Goal: Task Accomplishment & Management: Complete application form

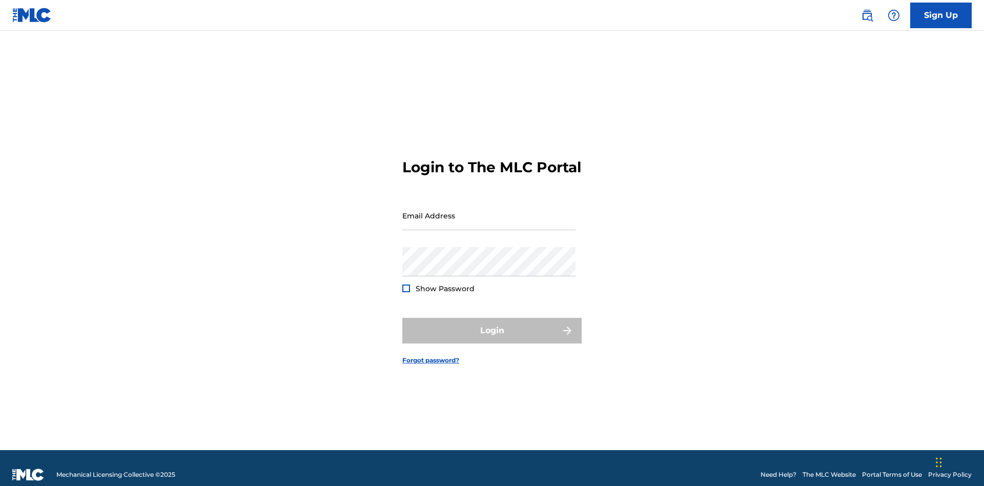
scroll to position [13, 0]
click at [941, 15] on link "Sign Up" at bounding box center [941, 16] width 62 height 26
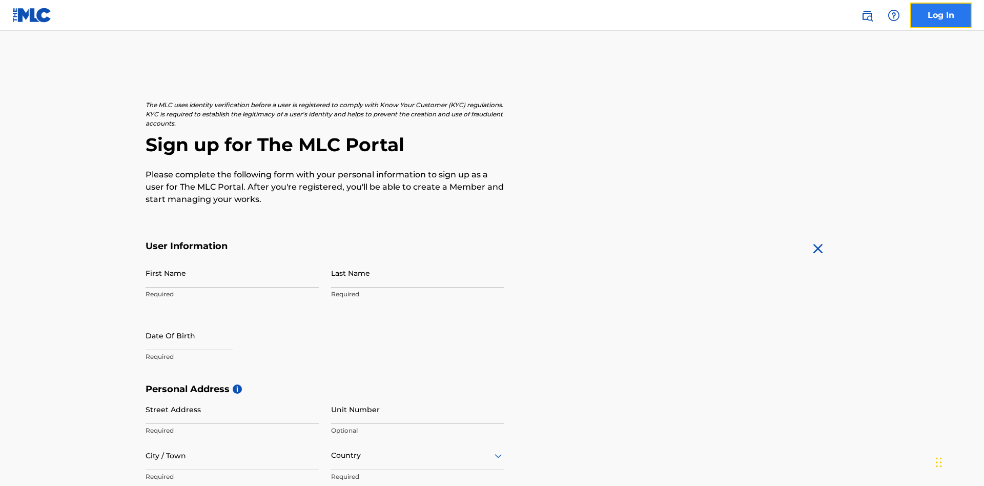
scroll to position [196, 0]
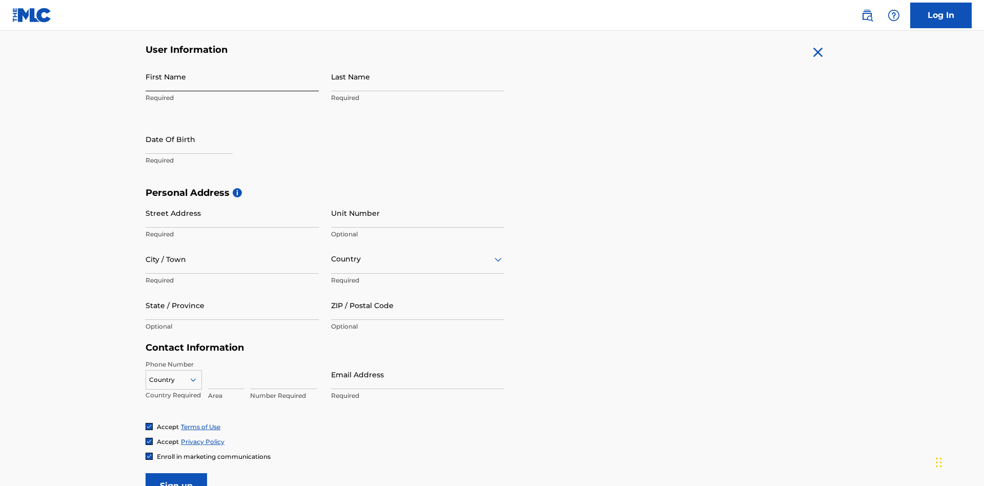
click at [232, 76] on input "First Name" at bounding box center [232, 76] width 173 height 29
type input "Krystal"
click at [418, 76] on input "Last Name" at bounding box center [417, 76] width 173 height 29
type input "Ribble"
click at [197, 125] on input "text" at bounding box center [189, 139] width 87 height 29
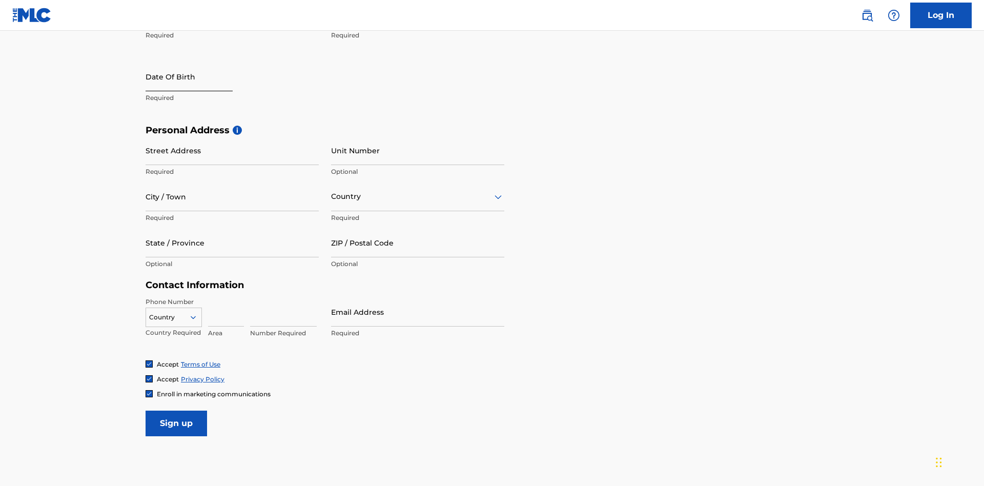
select select "8"
select select "2025"
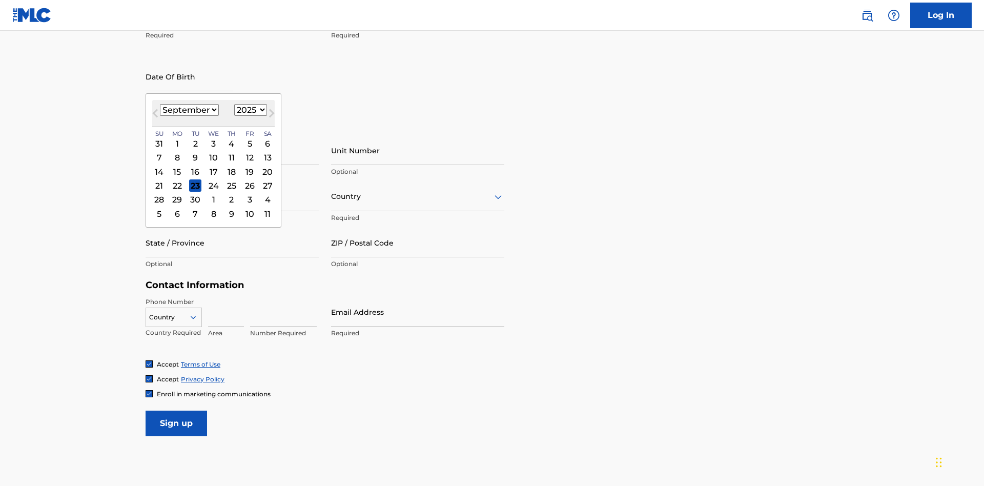
click at [189, 110] on select "January February March April May June July August September October November De…" at bounding box center [189, 110] width 59 height 12
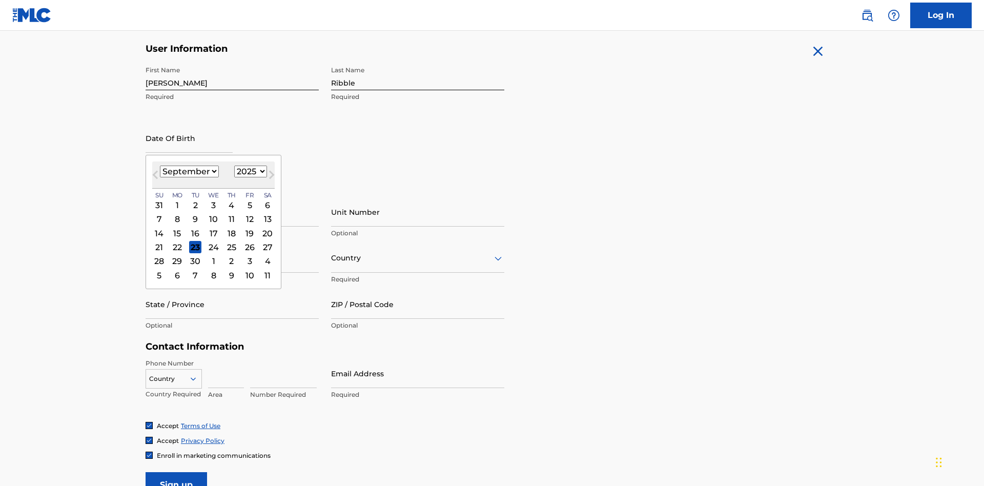
select select "0"
click at [249, 171] on select "1900 1901 1902 1903 1904 1905 1906 1907 1908 1909 1910 1911 1912 1913 1914 1915…" at bounding box center [250, 172] width 33 height 12
select select "1985"
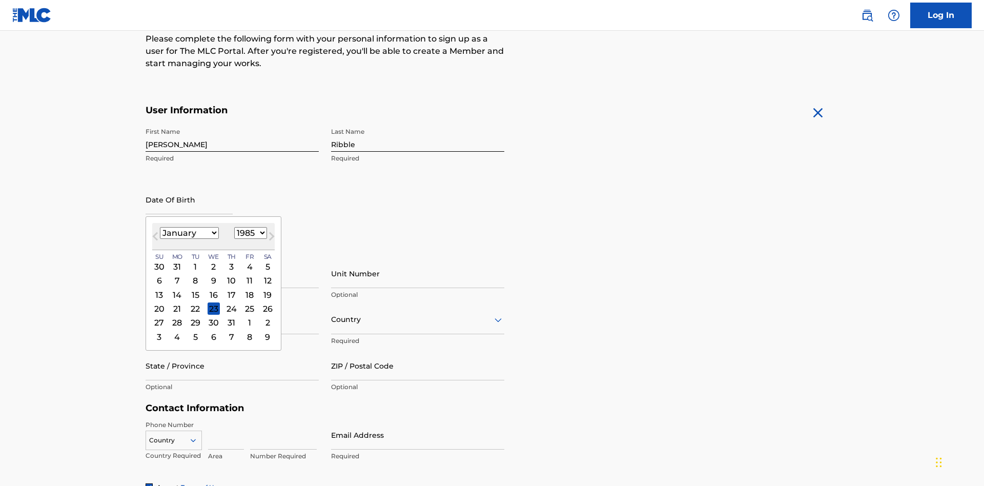
click at [249, 233] on select "1900 1901 1902 1903 1904 1905 1906 1907 1908 1909 1910 1911 1912 1913 1914 1915…" at bounding box center [250, 233] width 33 height 12
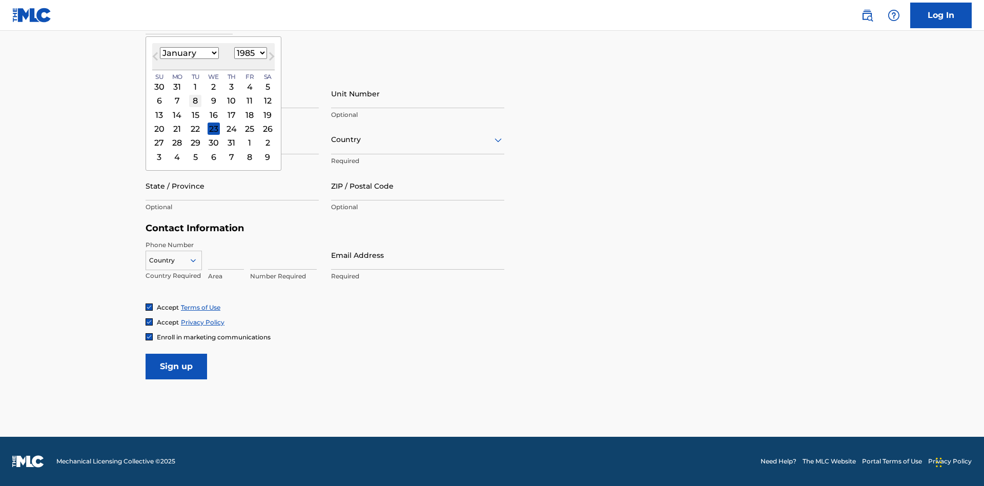
click at [195, 100] on div "8" at bounding box center [195, 101] width 12 height 12
type input "January 8 1985"
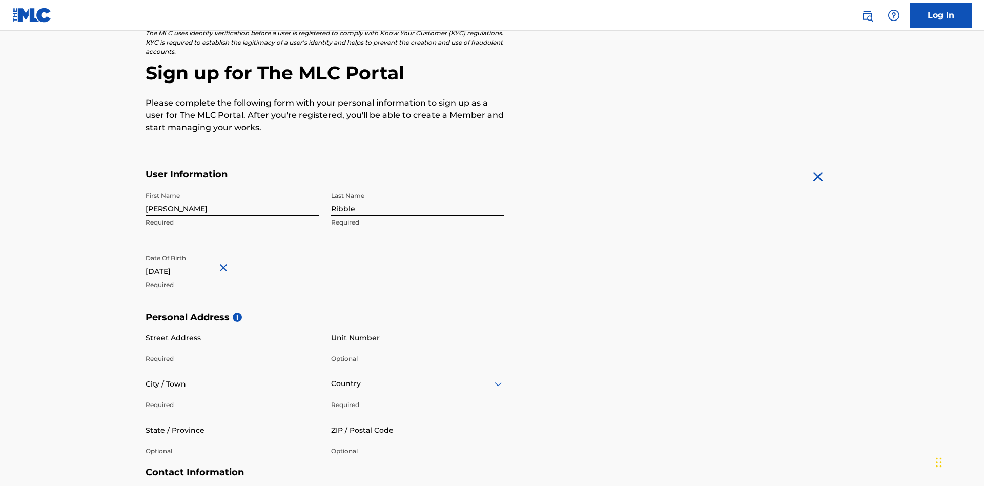
scroll to position [316, 0]
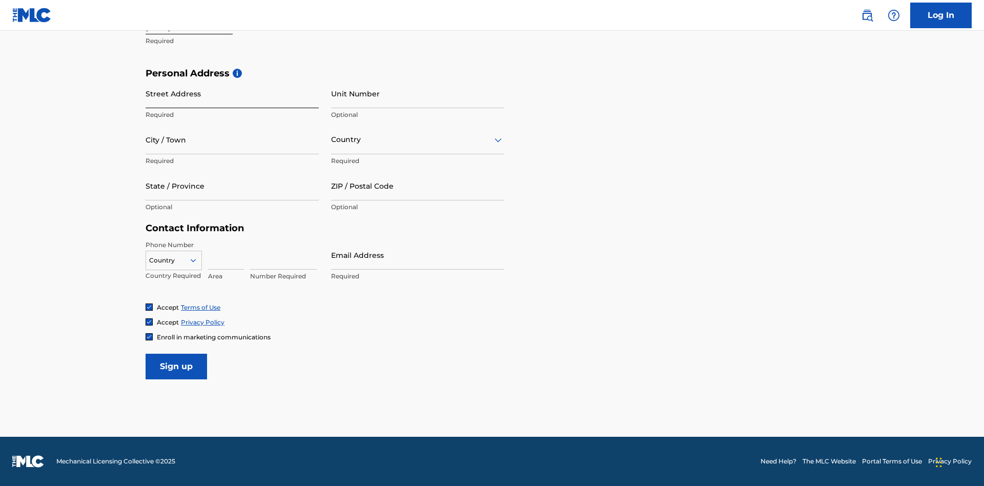
click at [232, 93] on input "Street Address" at bounding box center [232, 93] width 173 height 29
type input "9909 Elks Run Rd"
click at [232, 139] on input "City / Town" at bounding box center [232, 139] width 173 height 29
type input "Roseville"
click at [332, 139] on input "text" at bounding box center [332, 139] width 2 height 11
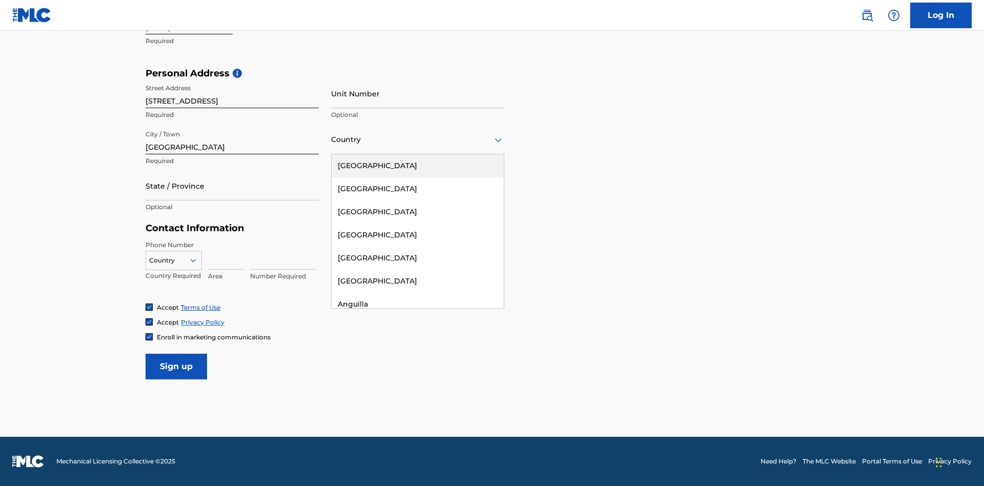
click at [418, 166] on div "United States" at bounding box center [418, 165] width 172 height 23
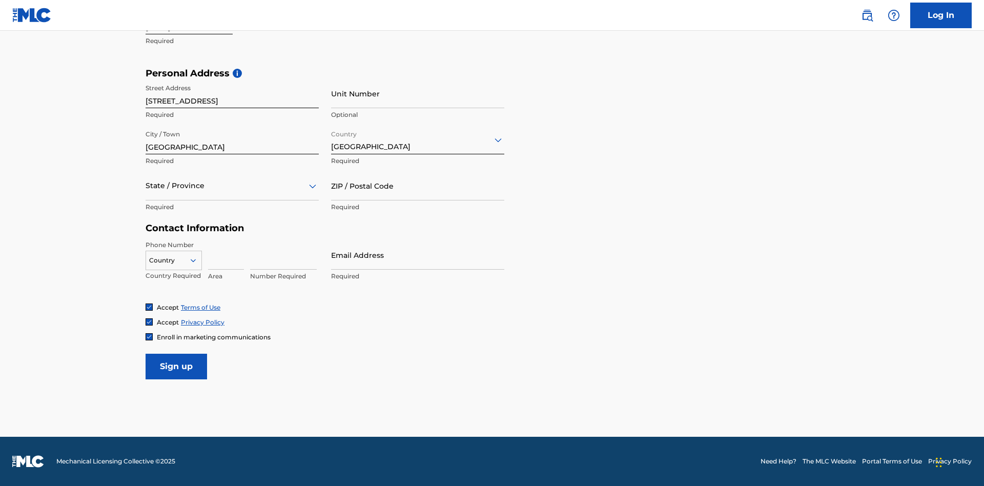
click at [232, 186] on div at bounding box center [232, 185] width 173 height 13
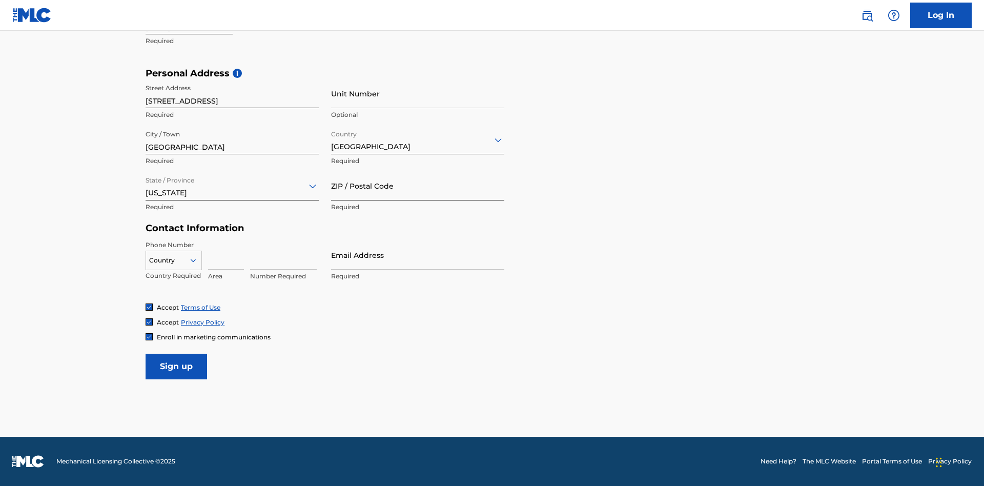
click at [418, 186] on input "ZIP / Postal Code" at bounding box center [417, 185] width 173 height 29
type input "43777"
click at [197, 260] on icon at bounding box center [193, 260] width 9 height 9
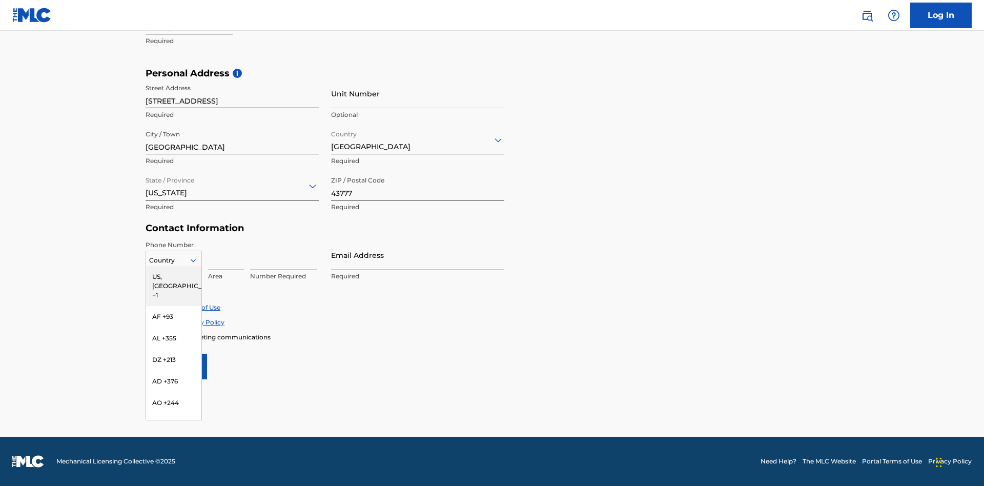
click at [174, 276] on div "US, [GEOGRAPHIC_DATA] +1" at bounding box center [173, 286] width 55 height 40
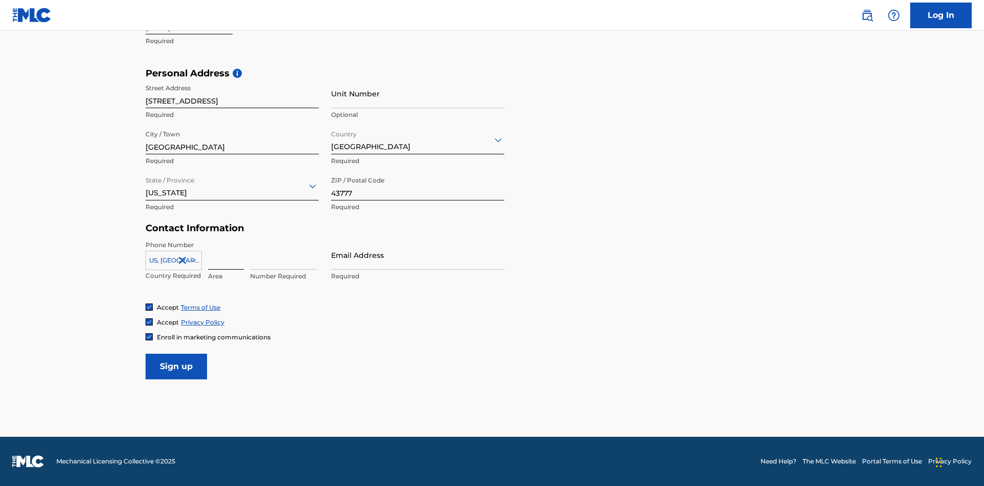
click at [226, 255] on input at bounding box center [226, 254] width 36 height 29
type input "740"
click at [283, 255] on input at bounding box center [283, 254] width 67 height 29
type input "8086351"
click at [418, 255] on input "Email Address" at bounding box center [417, 254] width 173 height 29
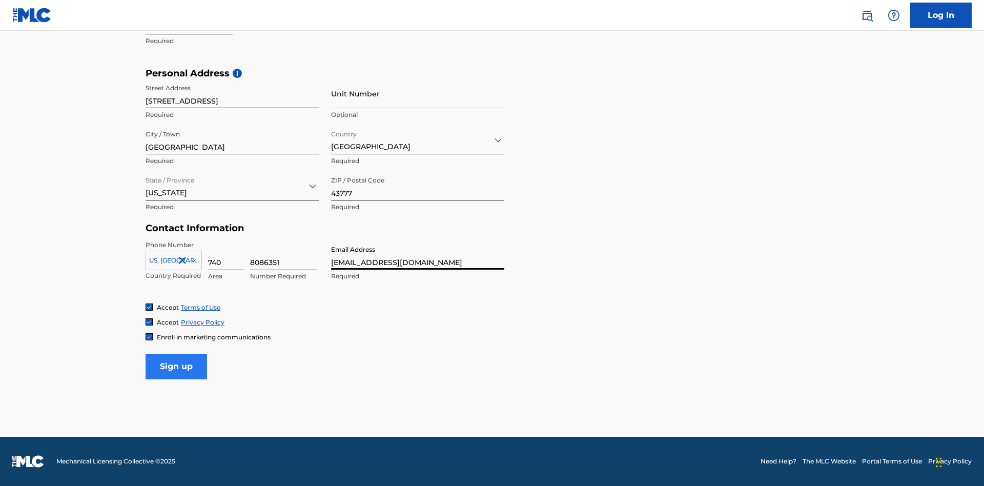
type input "[EMAIL_ADDRESS][DOMAIN_NAME]"
click at [176, 366] on input "Sign up" at bounding box center [177, 367] width 62 height 26
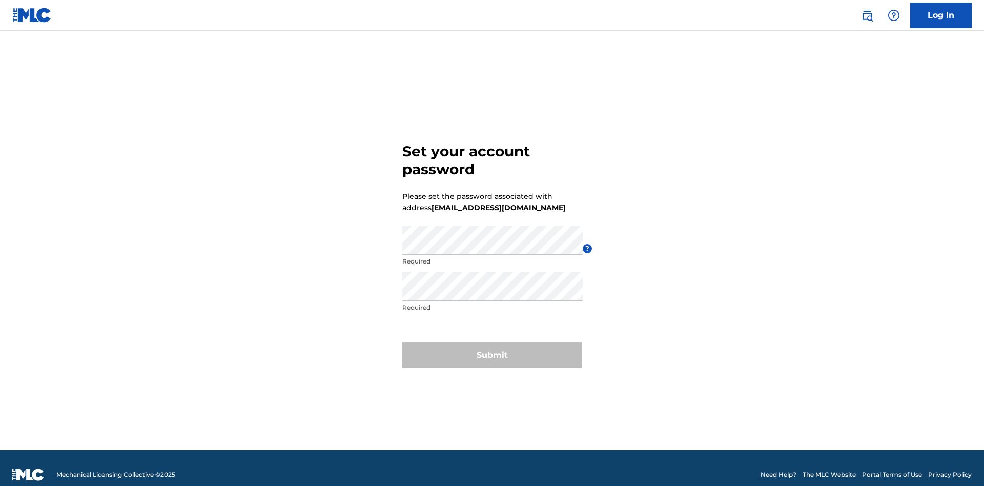
scroll to position [13, 0]
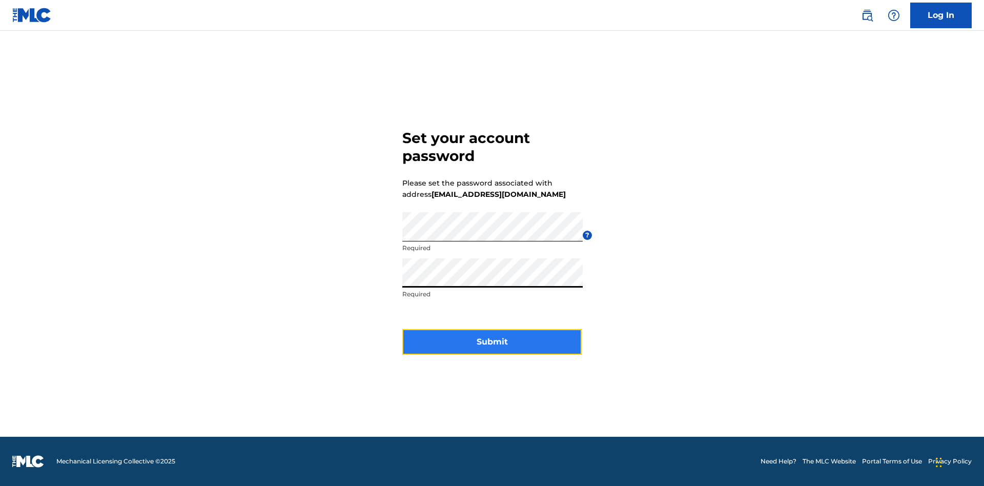
click at [492, 348] on button "Submit" at bounding box center [491, 342] width 179 height 26
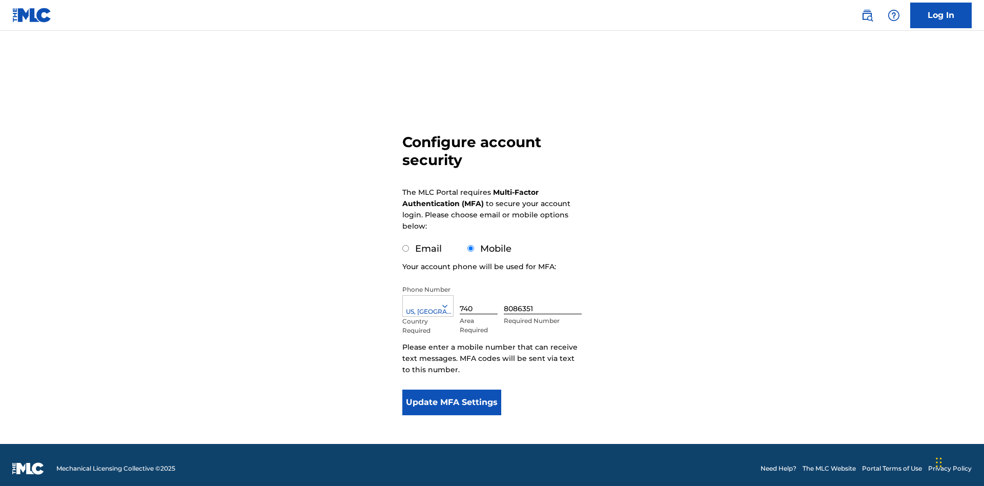
scroll to position [10, 0]
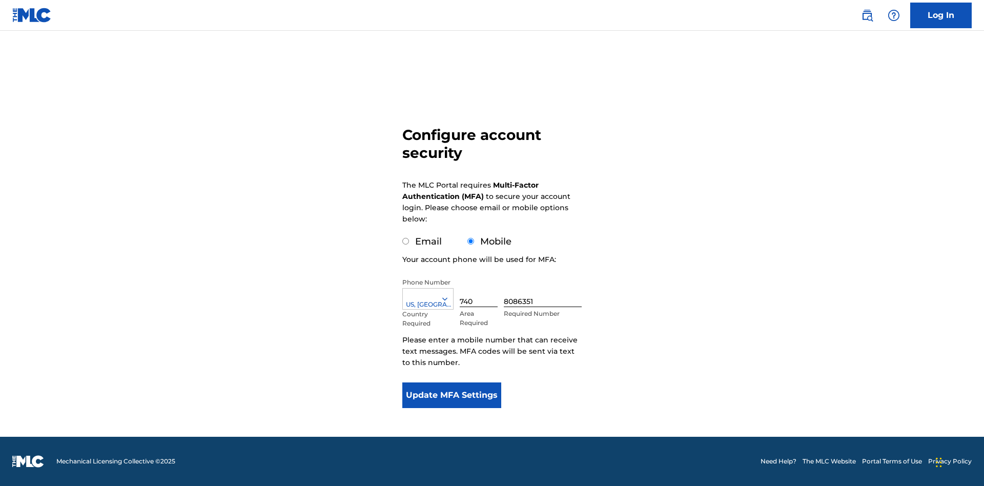
click at [471, 241] on input "Mobile" at bounding box center [471, 241] width 7 height 7
click at [449, 299] on icon at bounding box center [444, 298] width 9 height 9
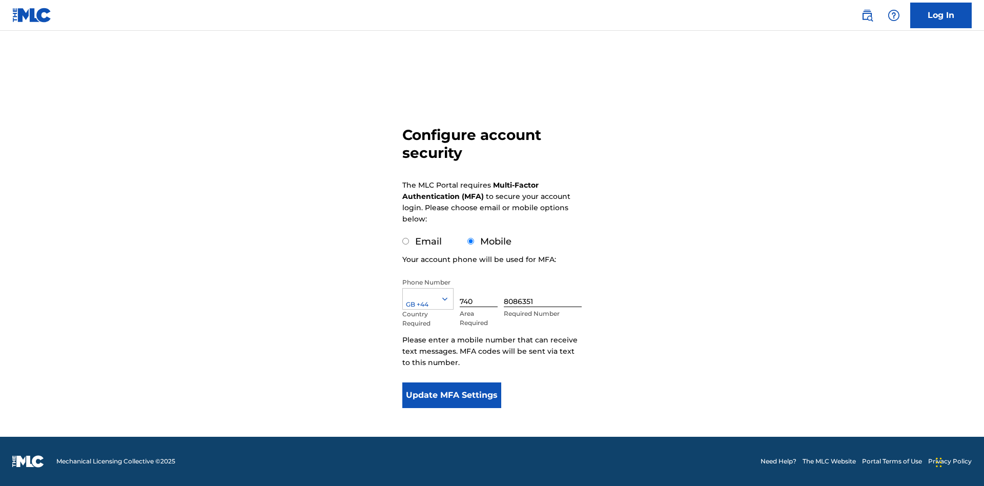
scroll to position [0, 0]
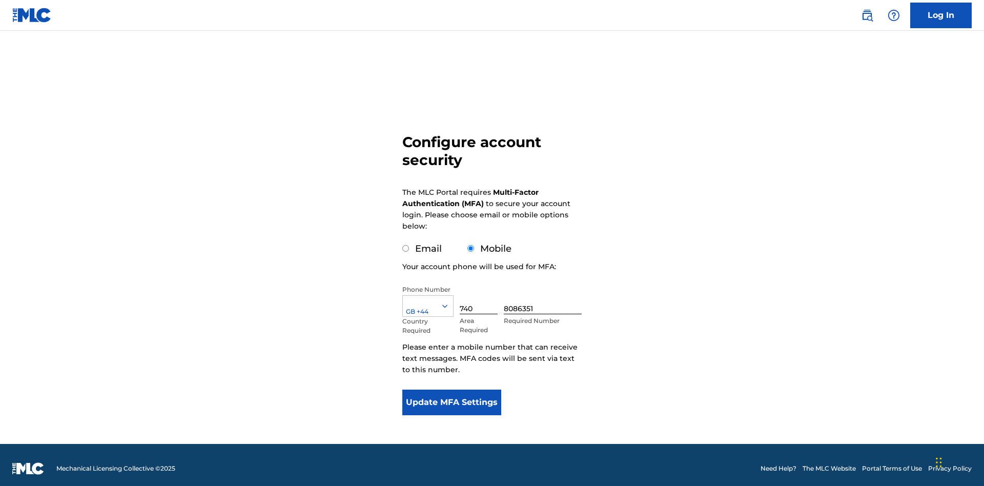
click at [481, 292] on input "740" at bounding box center [479, 299] width 38 height 29
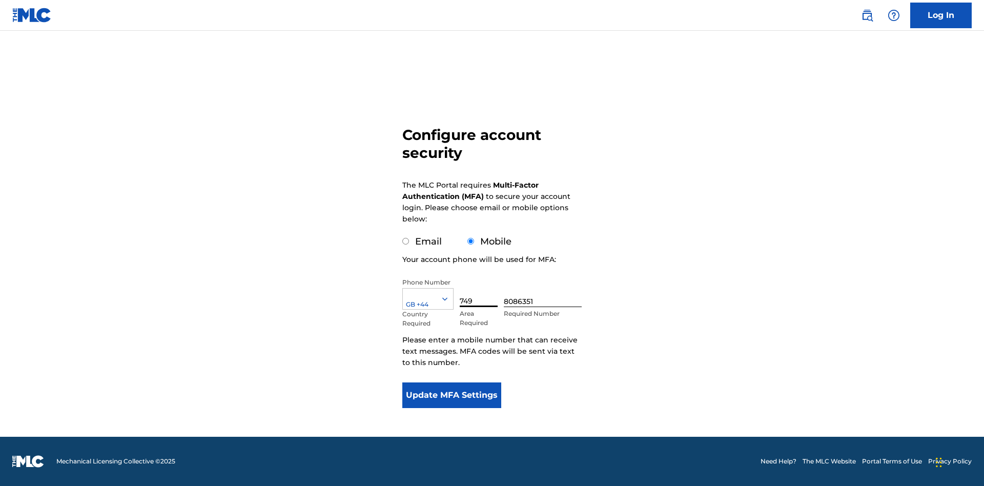
type input "749"
click at [545, 292] on input "8086351" at bounding box center [543, 292] width 78 height 29
type input "2881350"
click at [452, 395] on button "Update MFA Settings" at bounding box center [451, 395] width 99 height 26
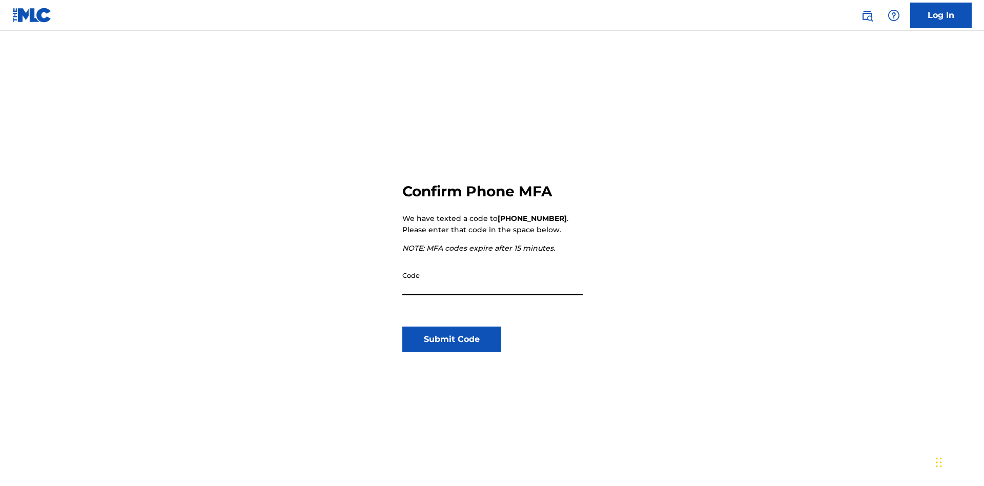
scroll to position [107, 0]
